Goal: Task Accomplishment & Management: Manage account settings

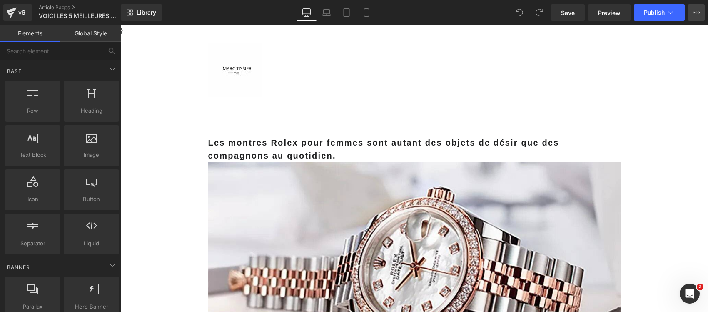
click at [699, 10] on icon at bounding box center [696, 12] width 7 height 7
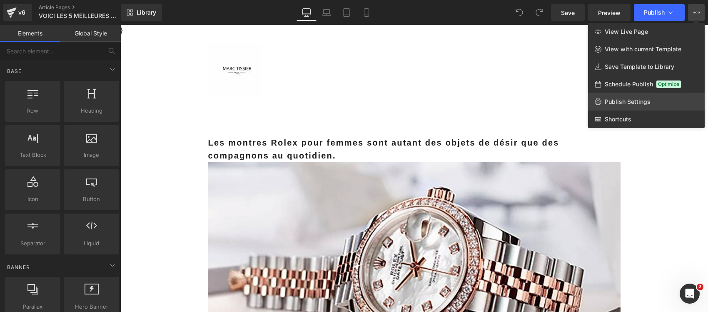
click at [640, 97] on link "Publish Settings" at bounding box center [646, 101] width 117 height 17
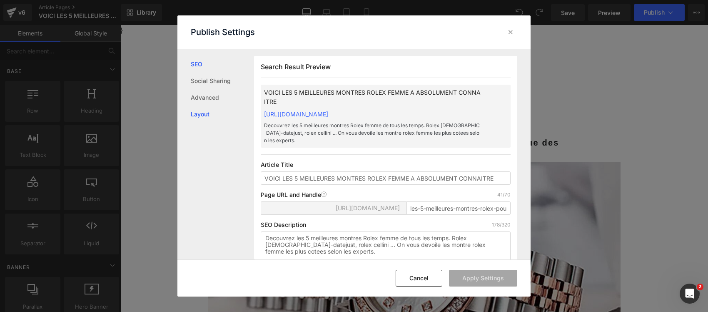
click at [216, 111] on link "Layout" at bounding box center [222, 114] width 63 height 17
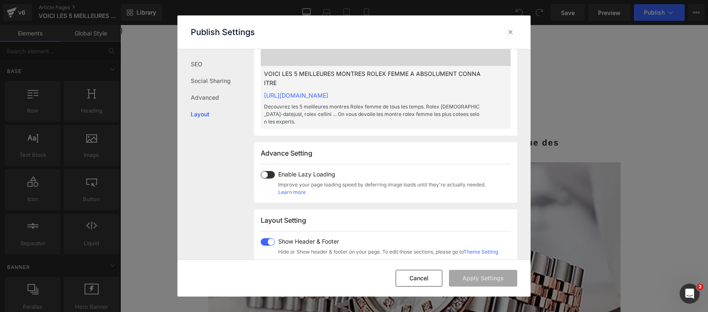
scroll to position [444, 0]
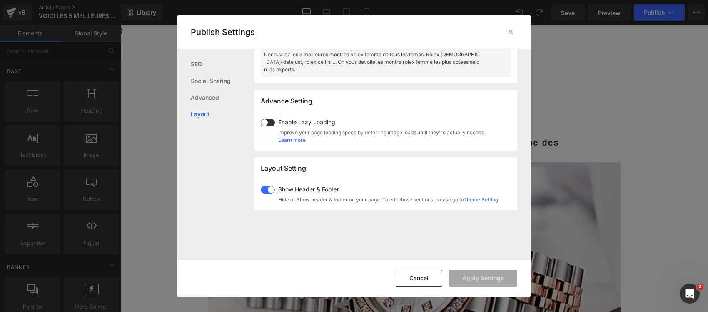
click at [274, 126] on span at bounding box center [268, 122] width 14 height 7
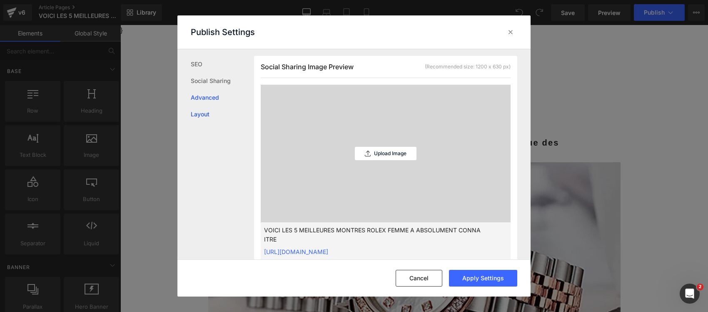
click at [203, 96] on link "Advanced" at bounding box center [222, 97] width 63 height 17
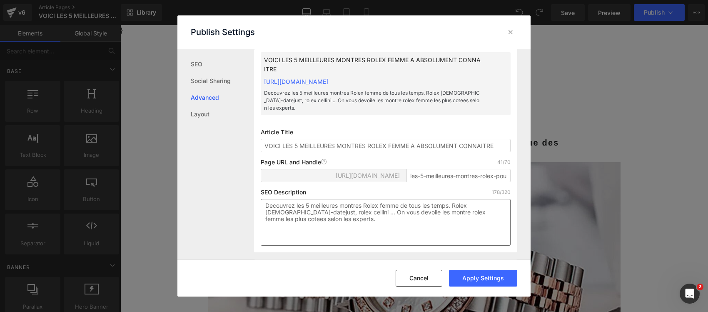
scroll to position [0, 0]
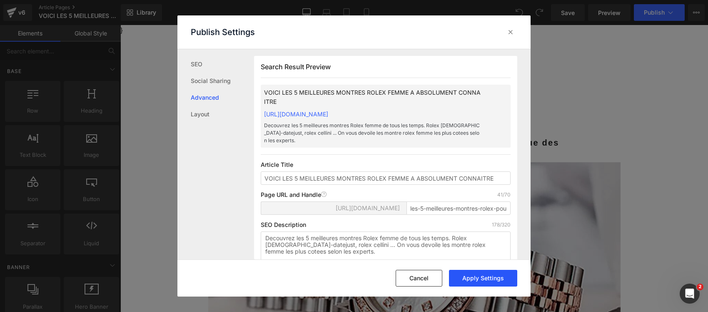
click at [478, 282] on button "Apply Settings" at bounding box center [483, 278] width 68 height 17
click at [0, 0] on icon at bounding box center [0, 0] width 0 height 0
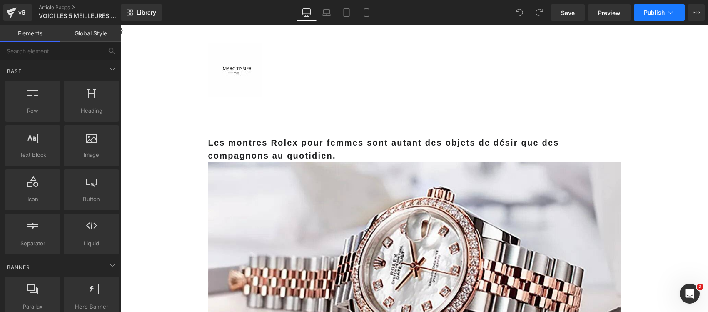
click at [652, 15] on span "Publish" at bounding box center [654, 12] width 21 height 7
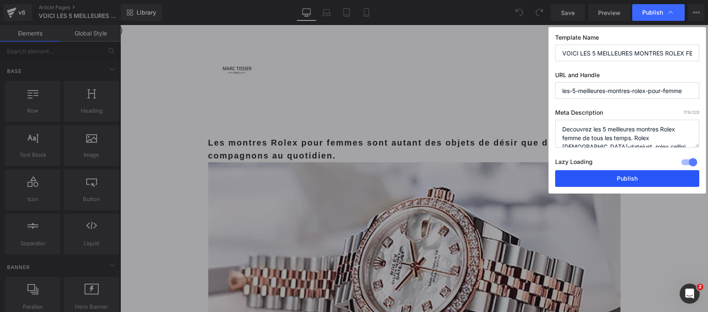
click at [0, 0] on button "Publish" at bounding box center [0, 0] width 0 height 0
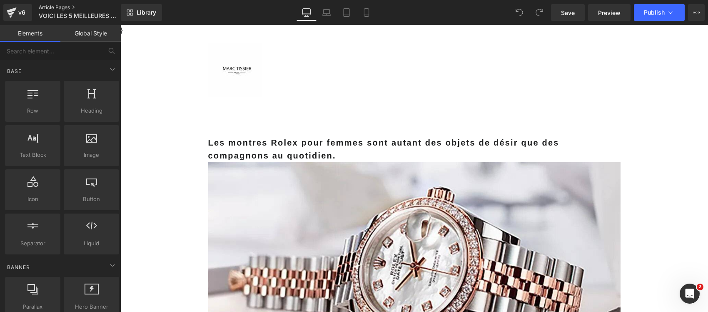
click at [60, 5] on link "Article Pages" at bounding box center [87, 7] width 96 height 7
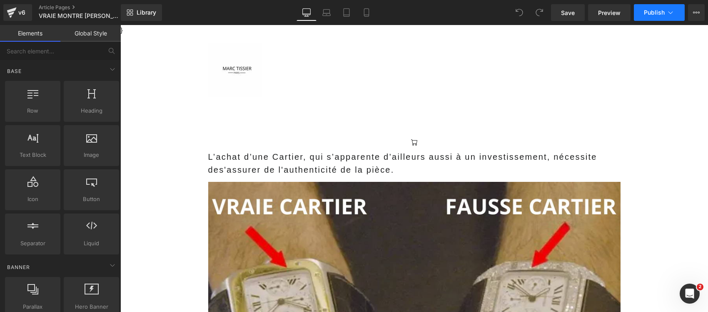
click at [673, 12] on icon at bounding box center [671, 12] width 8 height 8
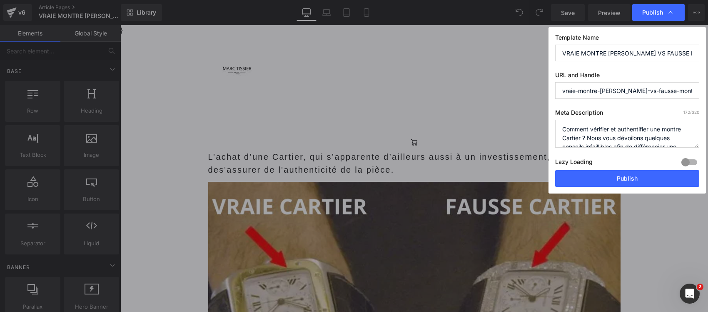
click at [687, 163] on div at bounding box center [690, 161] width 20 height 13
click at [649, 180] on button "Publish" at bounding box center [627, 178] width 144 height 17
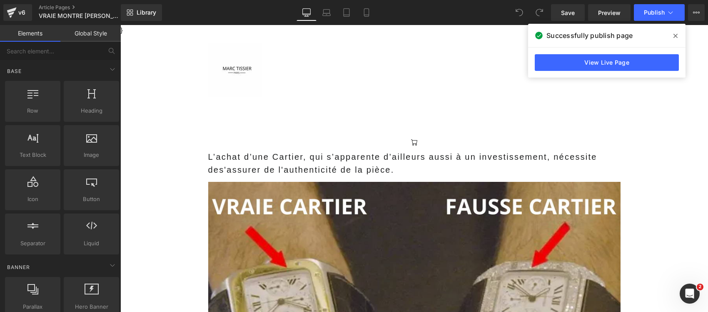
drag, startPoint x: 53, startPoint y: 7, endPoint x: 75, endPoint y: 1, distance: 22.4
click at [53, 7] on link "Article Pages" at bounding box center [87, 7] width 96 height 7
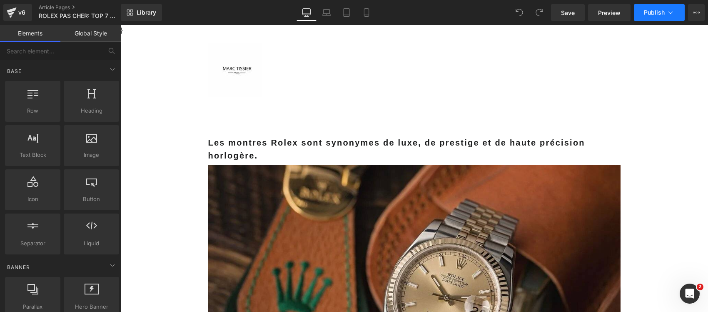
drag, startPoint x: 485, startPoint y: 30, endPoint x: 673, endPoint y: 13, distance: 188.6
click at [673, 13] on icon at bounding box center [671, 12] width 8 height 8
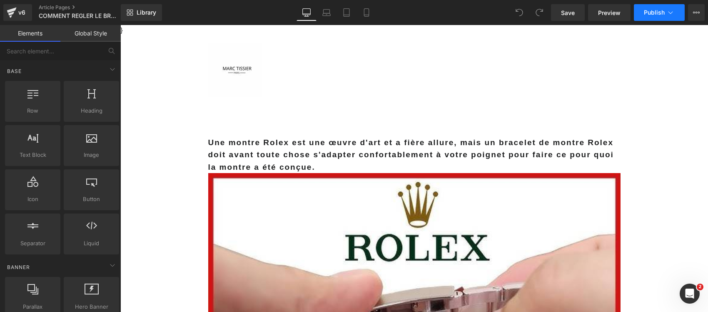
click at [672, 13] on icon at bounding box center [671, 12] width 8 height 8
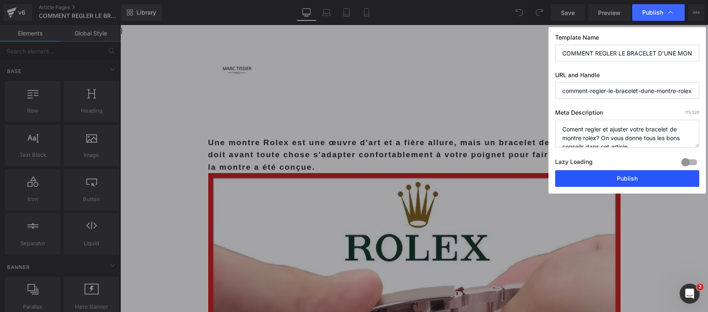
click at [692, 160] on div at bounding box center [690, 161] width 20 height 13
click at [662, 185] on button "Publish" at bounding box center [627, 178] width 144 height 17
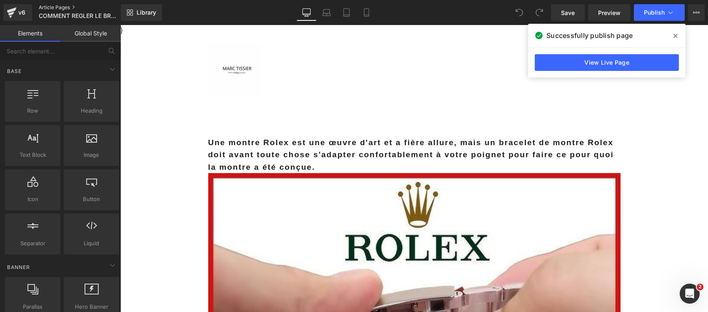
click at [55, 6] on link "Article Pages" at bounding box center [87, 7] width 96 height 7
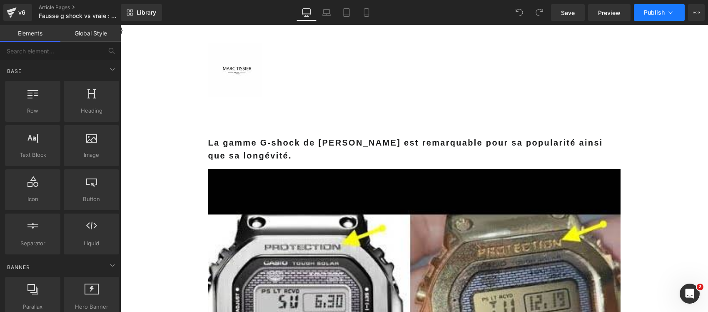
click at [672, 10] on icon at bounding box center [671, 12] width 8 height 8
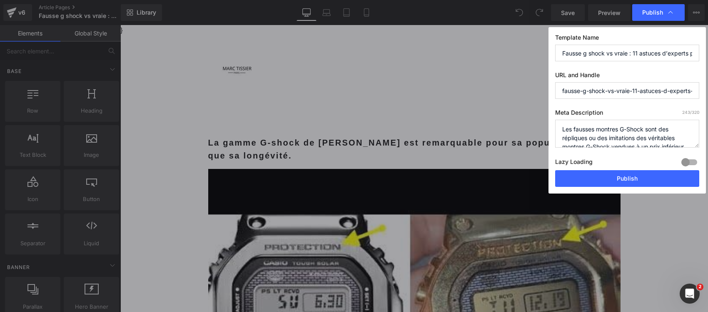
click at [692, 163] on div at bounding box center [690, 161] width 20 height 13
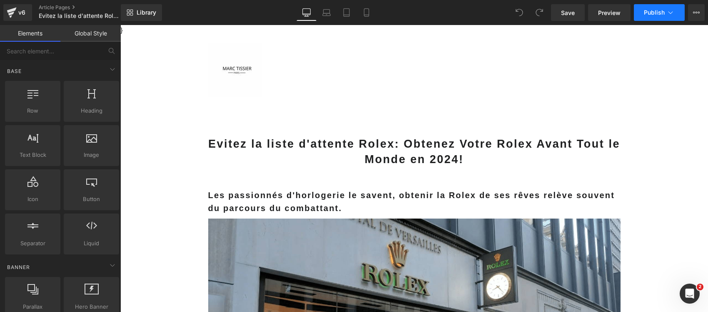
click at [674, 10] on icon at bounding box center [671, 12] width 8 height 8
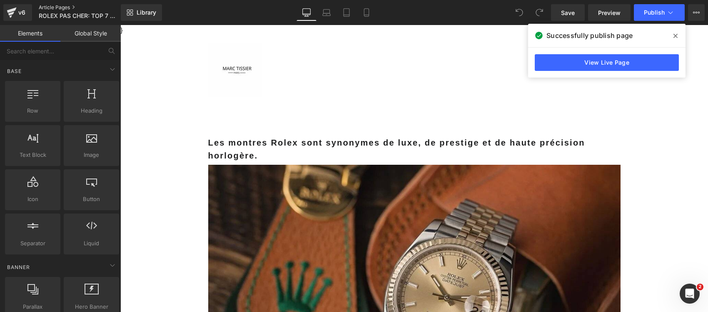
click at [59, 7] on link "Article Pages" at bounding box center [87, 7] width 96 height 7
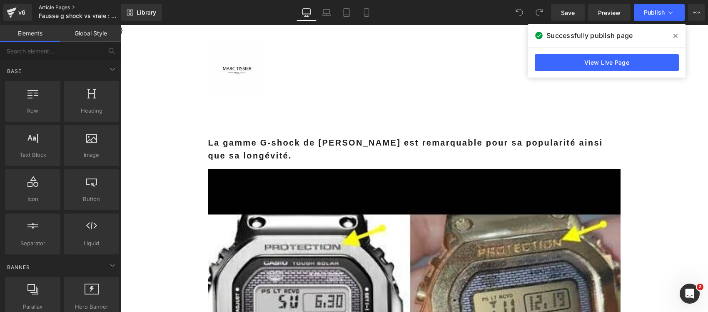
click at [69, 7] on link "Article Pages" at bounding box center [87, 7] width 96 height 7
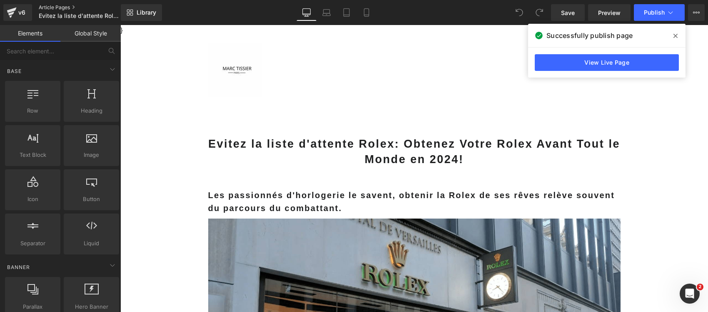
click at [59, 7] on link "Article Pages" at bounding box center [87, 7] width 96 height 7
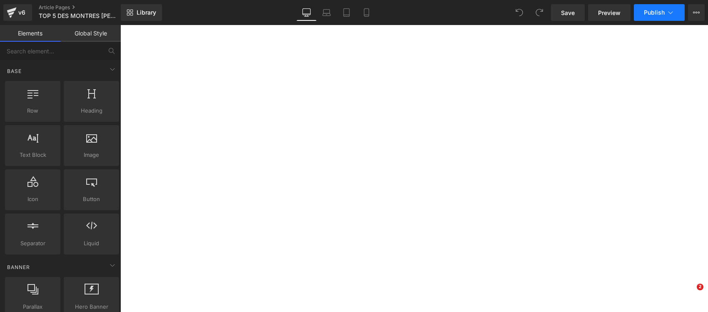
click at [667, 17] on button "Publish" at bounding box center [659, 12] width 51 height 17
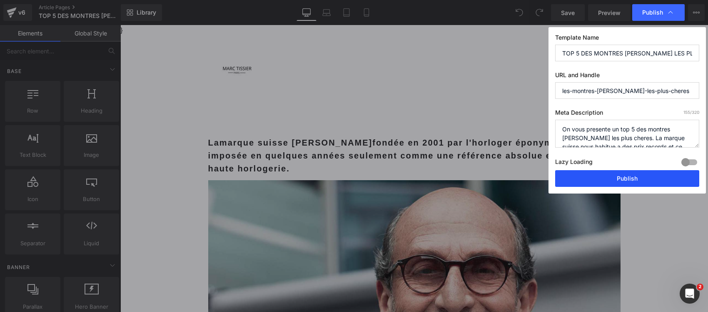
click at [0, 0] on div at bounding box center [0, 0] width 0 height 0
click at [0, 0] on button "Publish" at bounding box center [0, 0] width 0 height 0
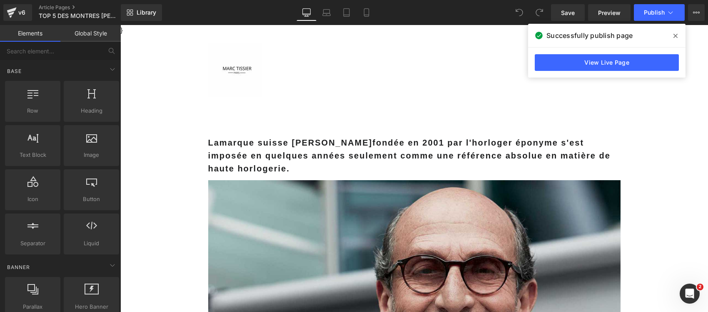
click at [70, 3] on div "v6 Article Pages TOP 5 DES MONTRES RICHARD MILLE LES PLUS CHERES" at bounding box center [60, 12] width 121 height 25
click at [66, 7] on link "Article Pages" at bounding box center [87, 7] width 96 height 7
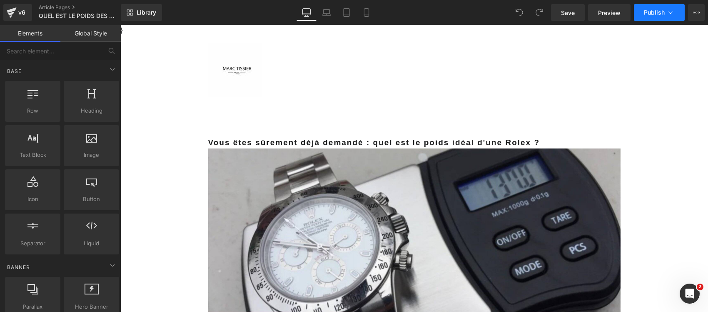
click at [674, 15] on icon at bounding box center [671, 12] width 8 height 8
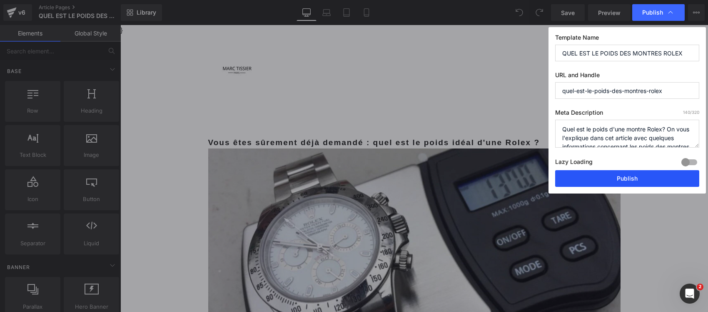
click at [690, 162] on div at bounding box center [690, 161] width 20 height 13
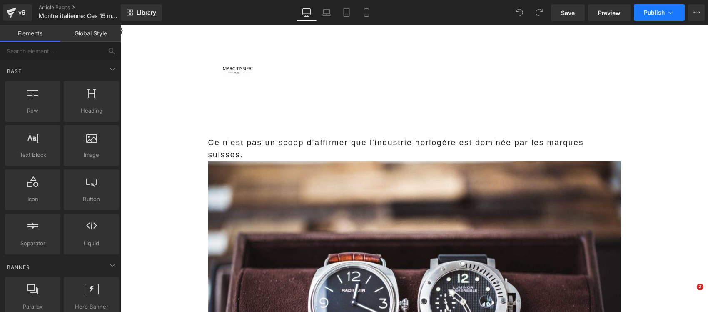
click at [673, 7] on button "Publish" at bounding box center [659, 12] width 51 height 17
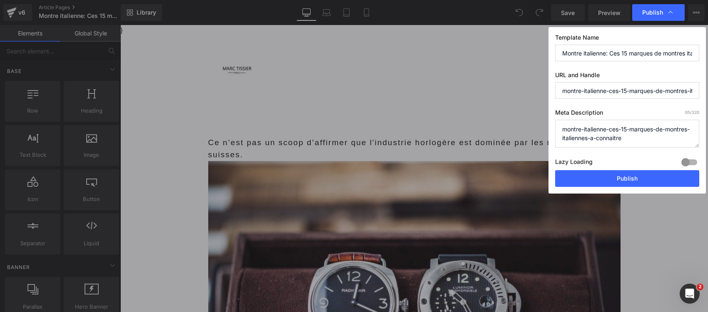
click at [0, 0] on div at bounding box center [0, 0] width 0 height 0
click at [671, 177] on button "Publish" at bounding box center [627, 178] width 144 height 17
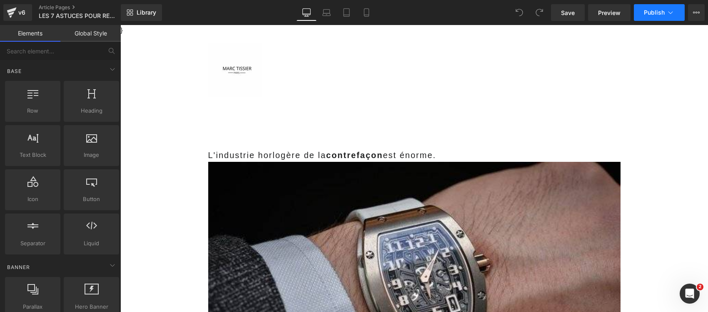
click at [668, 12] on icon at bounding box center [671, 12] width 8 height 8
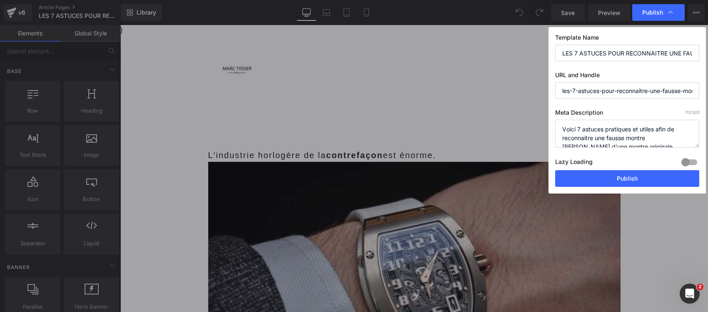
click at [692, 162] on div at bounding box center [690, 161] width 20 height 13
click at [0, 0] on button "Publish" at bounding box center [0, 0] width 0 height 0
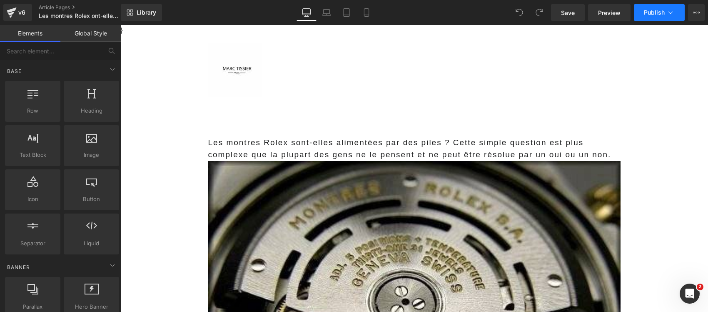
click at [665, 11] on button "Publish" at bounding box center [659, 12] width 51 height 17
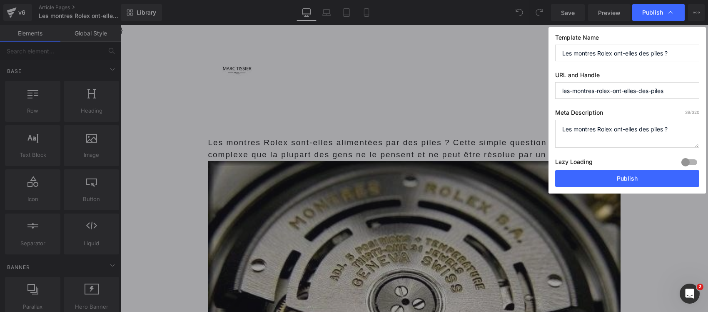
click at [0, 0] on div at bounding box center [0, 0] width 0 height 0
click at [672, 178] on button "Publish" at bounding box center [627, 178] width 144 height 17
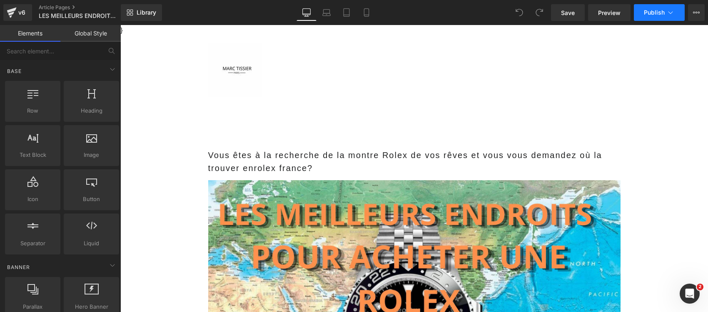
click at [657, 9] on span "Publish" at bounding box center [654, 12] width 21 height 7
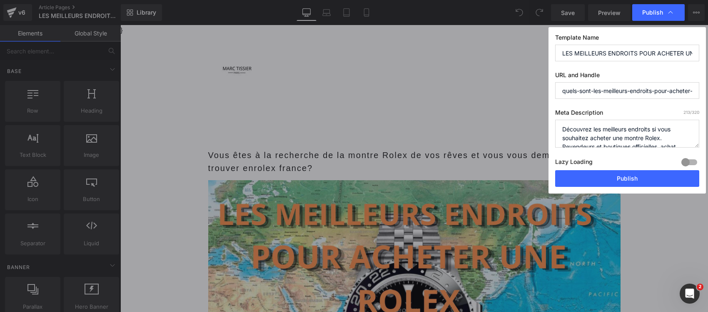
click at [0, 0] on div at bounding box center [0, 0] width 0 height 0
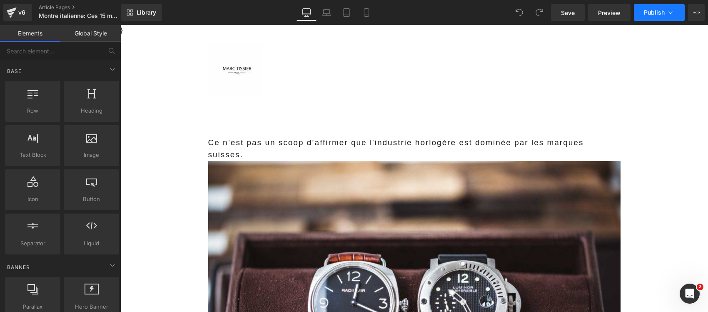
click at [661, 13] on span "Publish" at bounding box center [654, 12] width 21 height 7
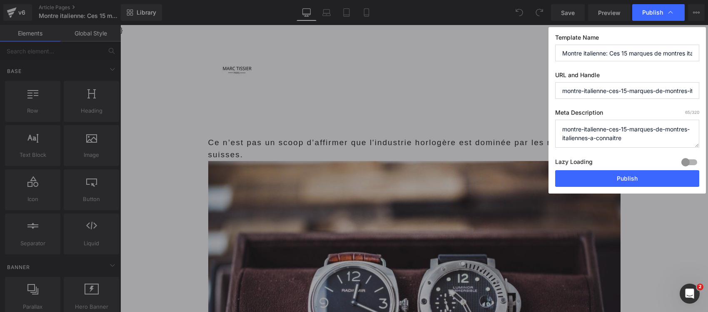
click at [0, 0] on div at bounding box center [0, 0] width 0 height 0
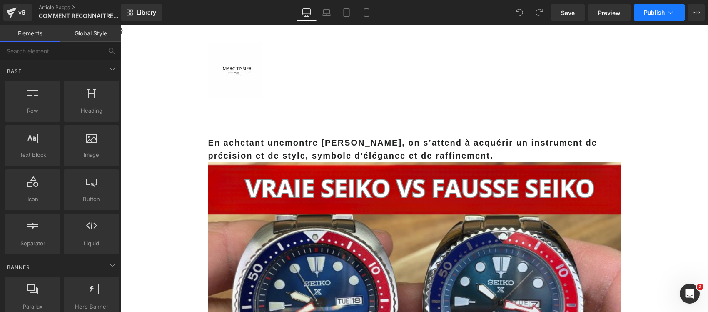
click at [657, 19] on button "Publish" at bounding box center [659, 12] width 51 height 17
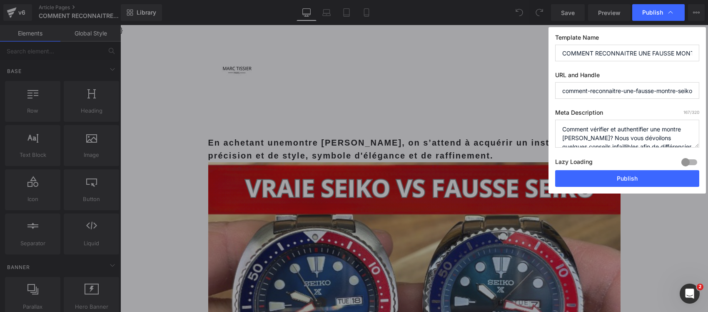
click at [0, 0] on button "Publish" at bounding box center [0, 0] width 0 height 0
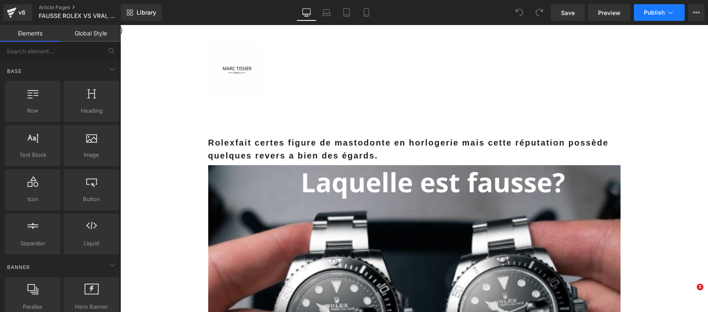
click at [670, 17] on button "Publish" at bounding box center [659, 12] width 51 height 17
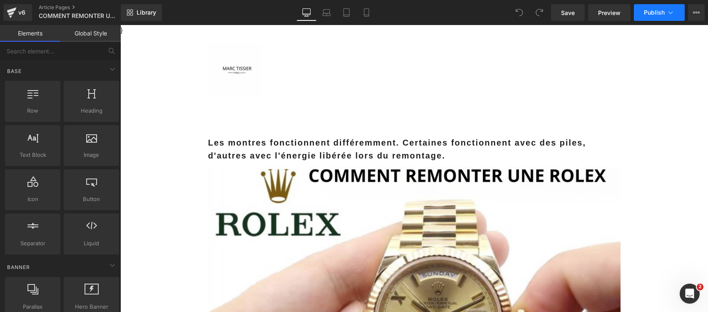
click at [665, 7] on button "Publish" at bounding box center [659, 12] width 51 height 17
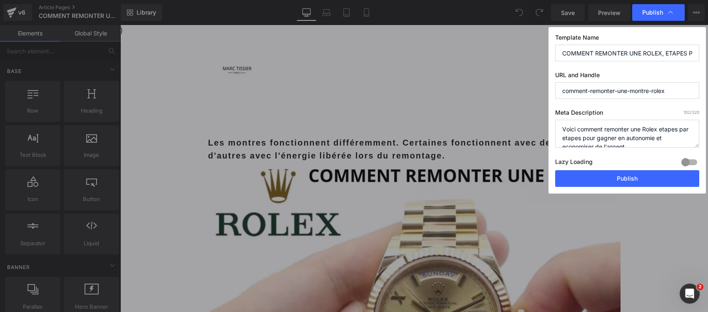
click at [0, 0] on button "Publish" at bounding box center [0, 0] width 0 height 0
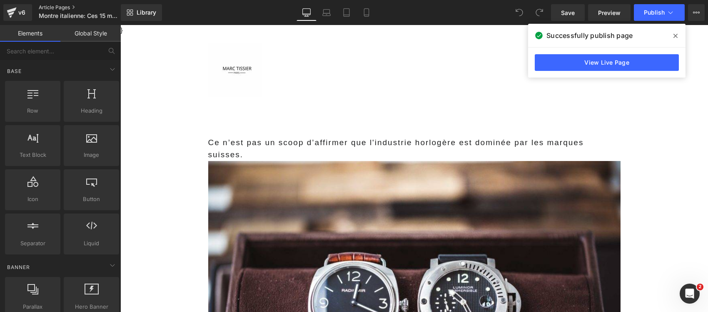
click at [55, 8] on link "Article Pages" at bounding box center [87, 7] width 96 height 7
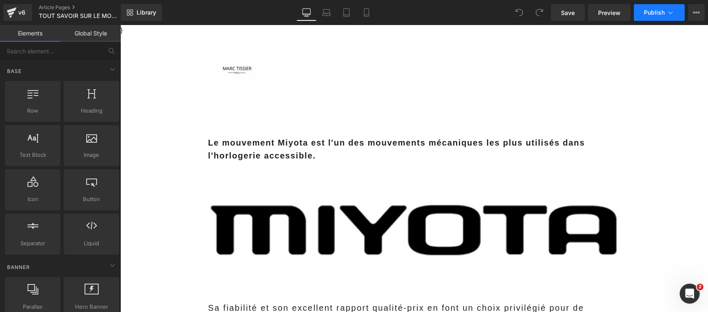
click at [665, 15] on button "Publish" at bounding box center [659, 12] width 51 height 17
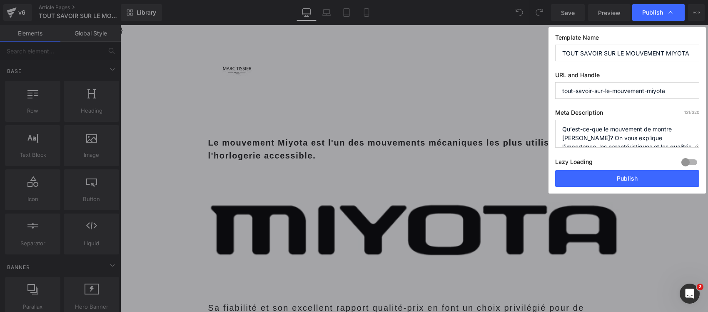
click at [695, 160] on div at bounding box center [690, 161] width 20 height 13
click at [679, 173] on button "Publish" at bounding box center [627, 178] width 144 height 17
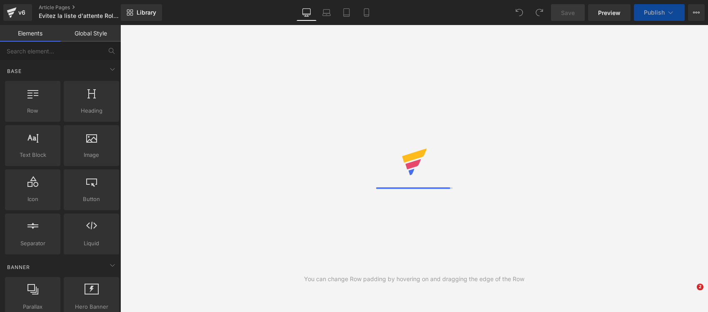
click at [674, 13] on icon at bounding box center [671, 12] width 8 height 8
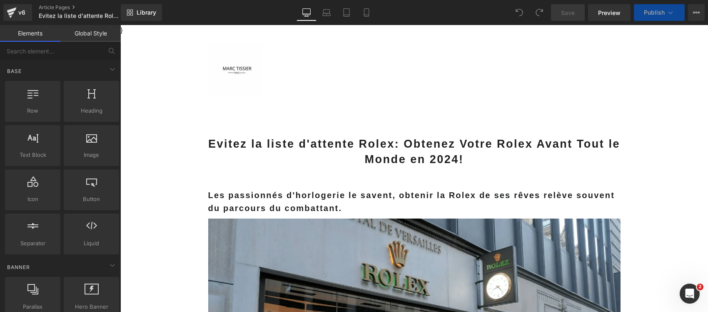
click at [670, 10] on icon at bounding box center [671, 12] width 8 height 8
click at [673, 12] on icon at bounding box center [671, 12] width 8 height 8
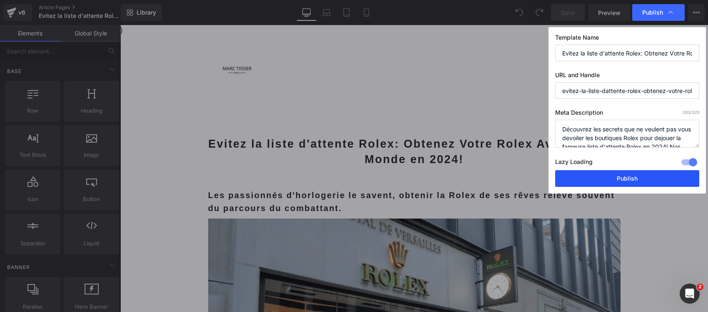
click at [0, 0] on button "Publish" at bounding box center [0, 0] width 0 height 0
